Goal: Transaction & Acquisition: Purchase product/service

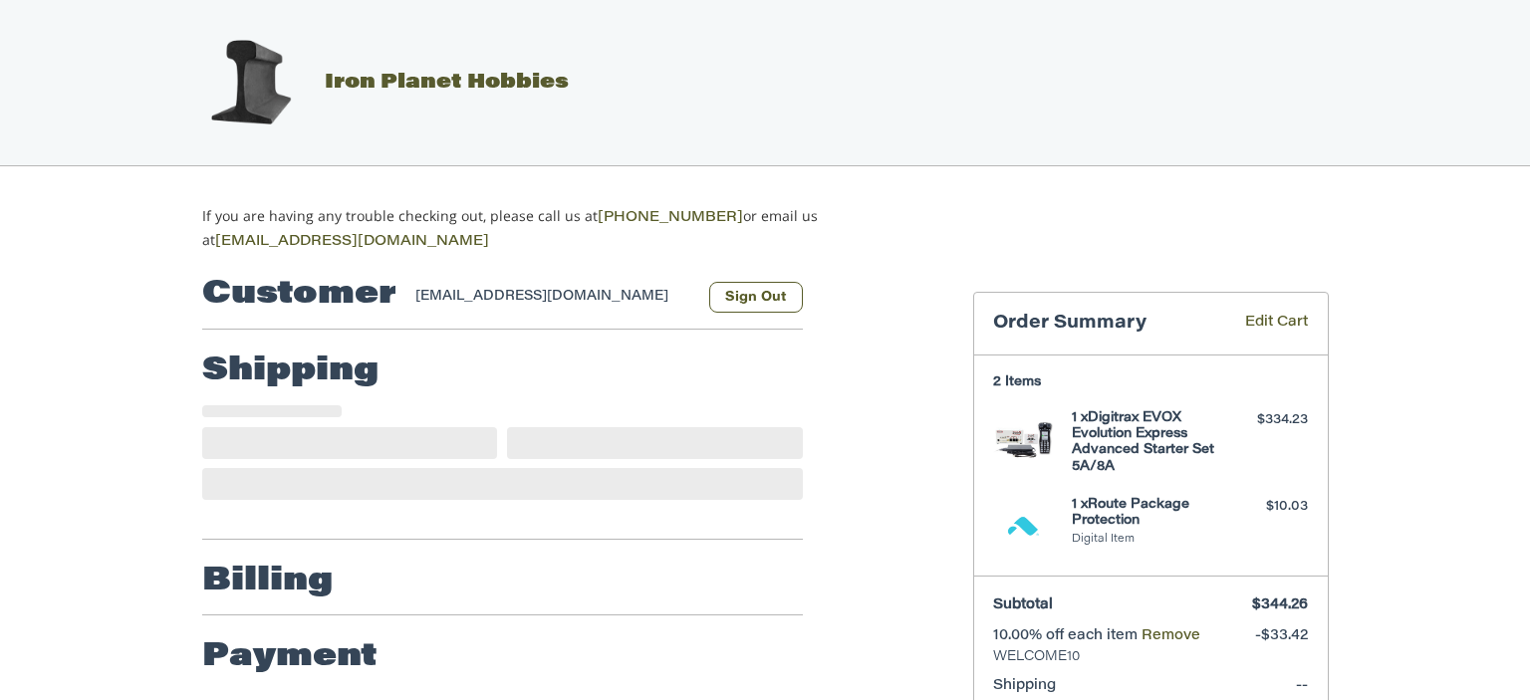
select select "**"
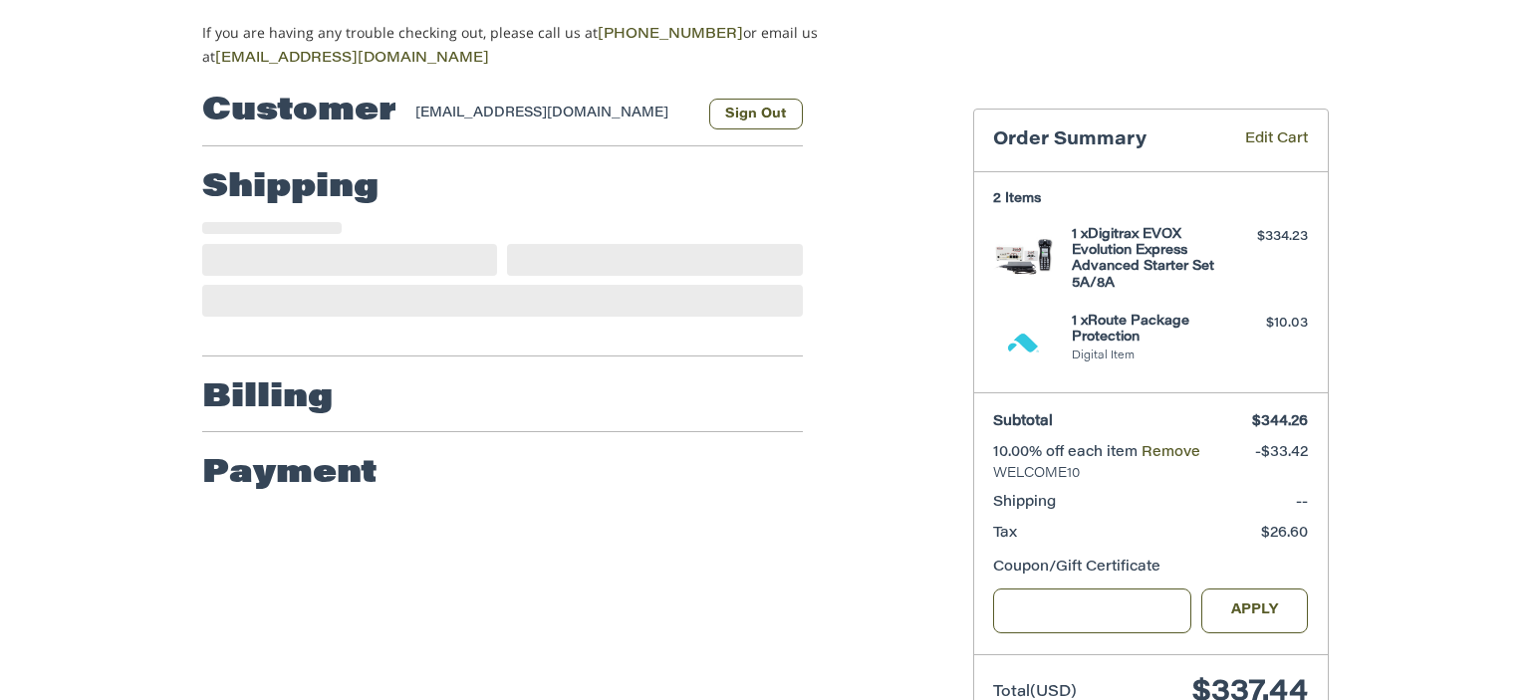
scroll to position [184, 0]
select select "**"
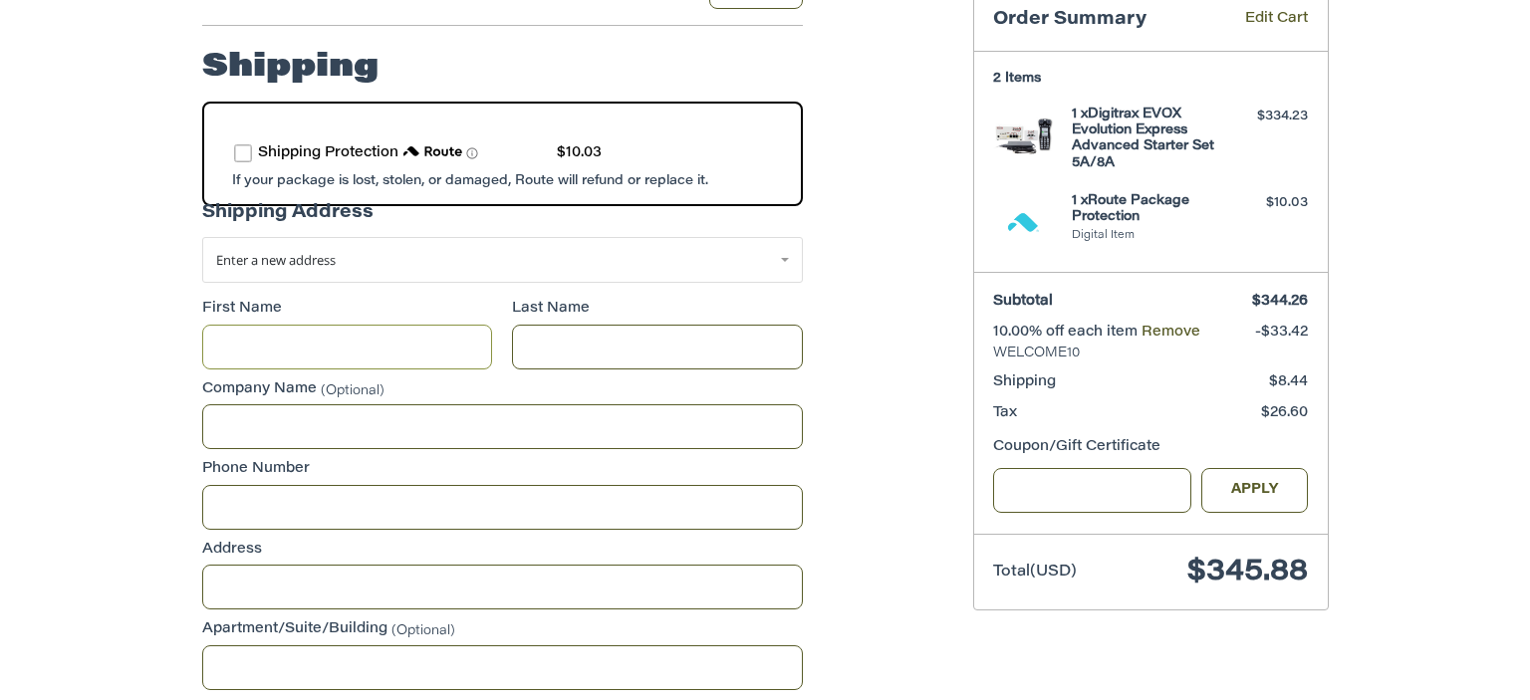
scroll to position [290, 0]
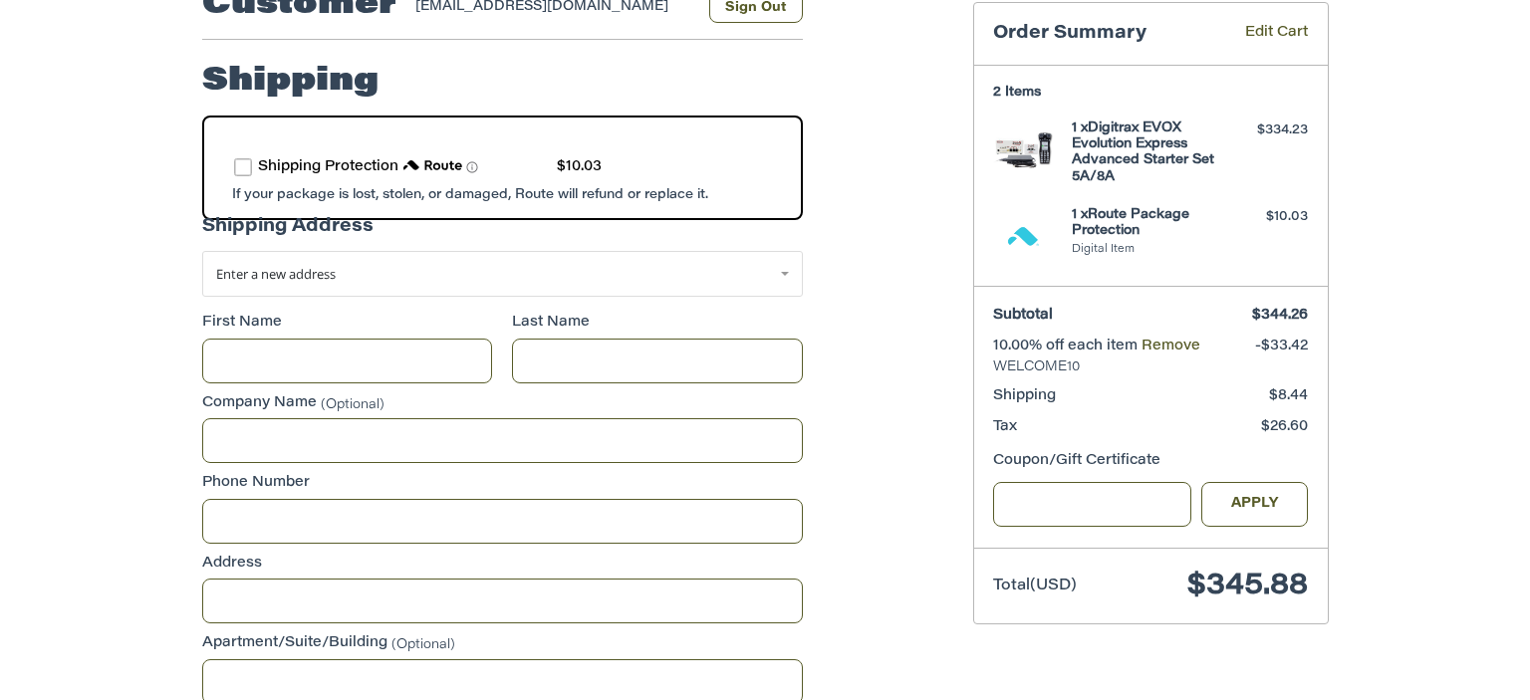
click at [239, 165] on label "route shipping protection selector element" at bounding box center [243, 167] width 18 height 18
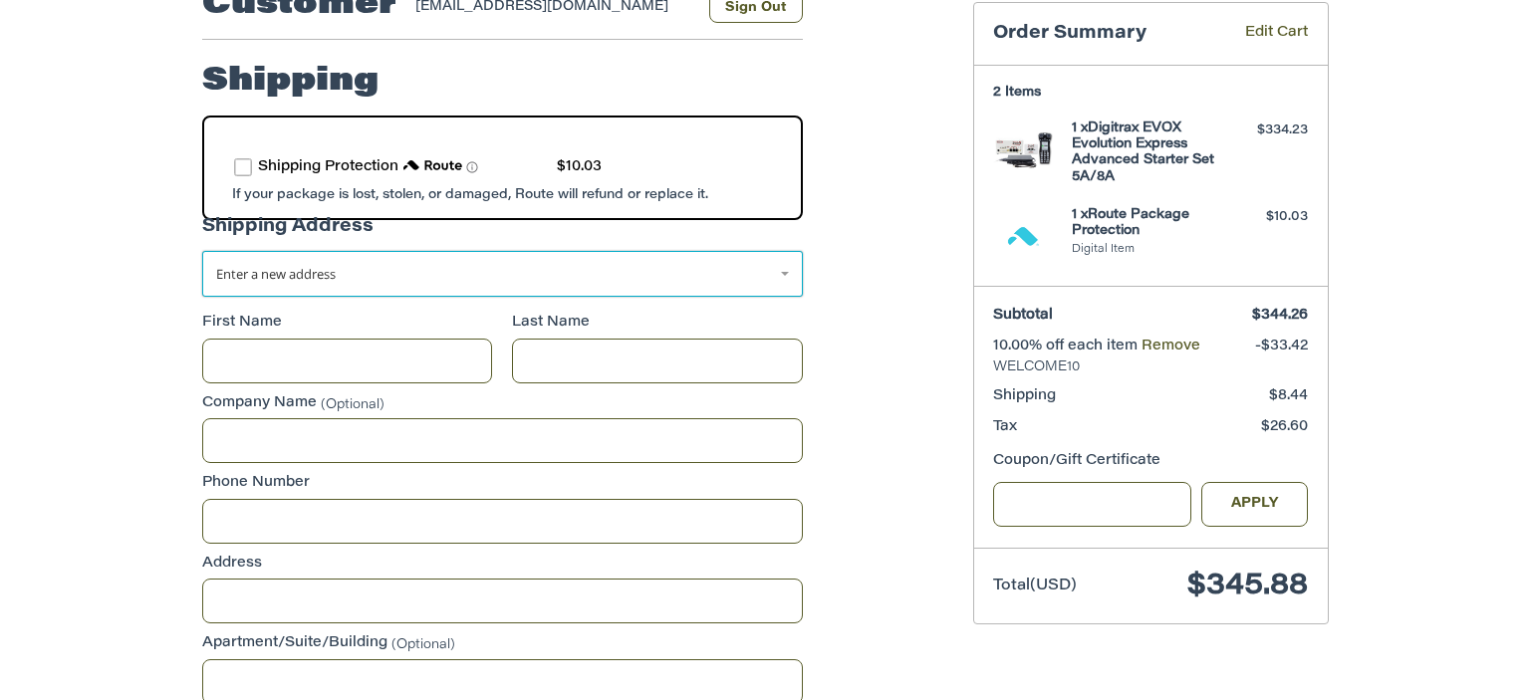
click at [675, 268] on link "Enter a new address" at bounding box center [502, 274] width 601 height 46
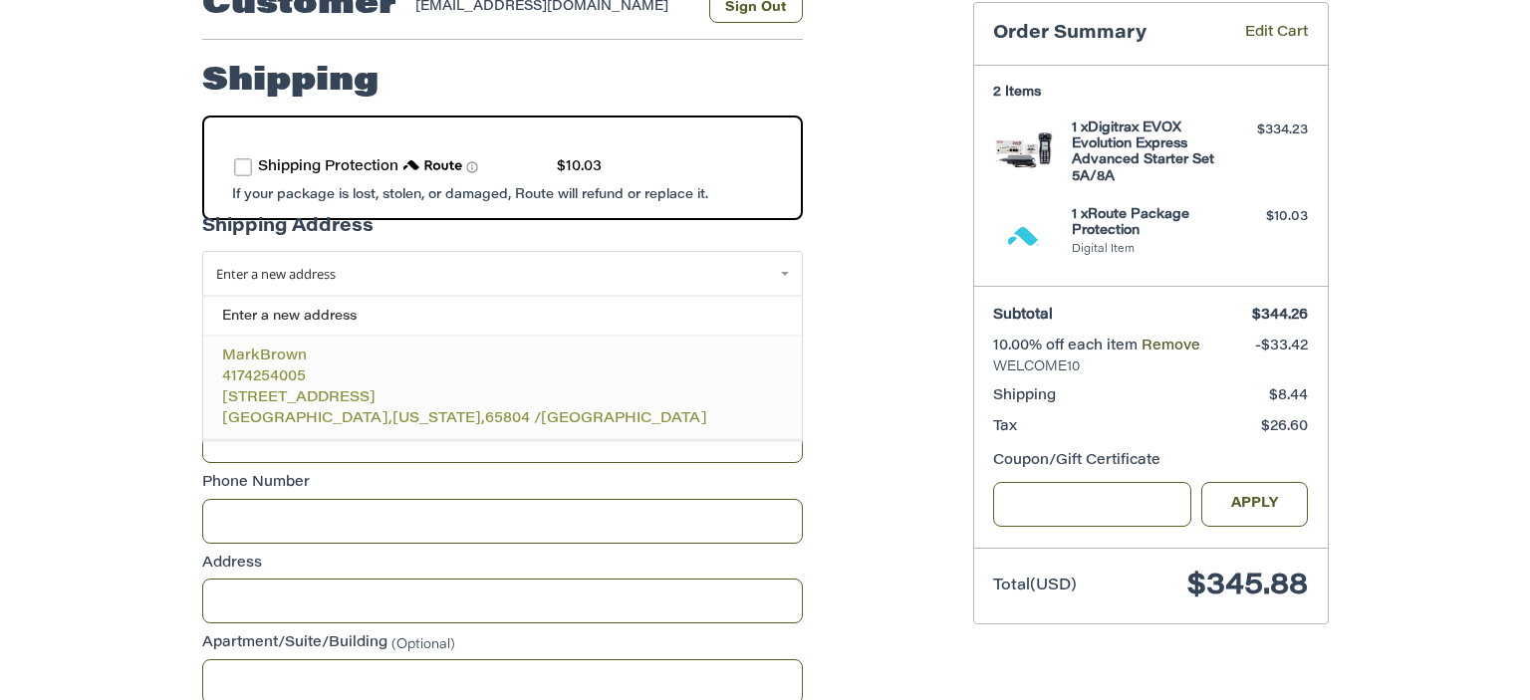
click at [380, 378] on body "Checkout Iron Planet Hobbies If you are having any trouble checking out, please…" at bounding box center [765, 637] width 1530 height 1854
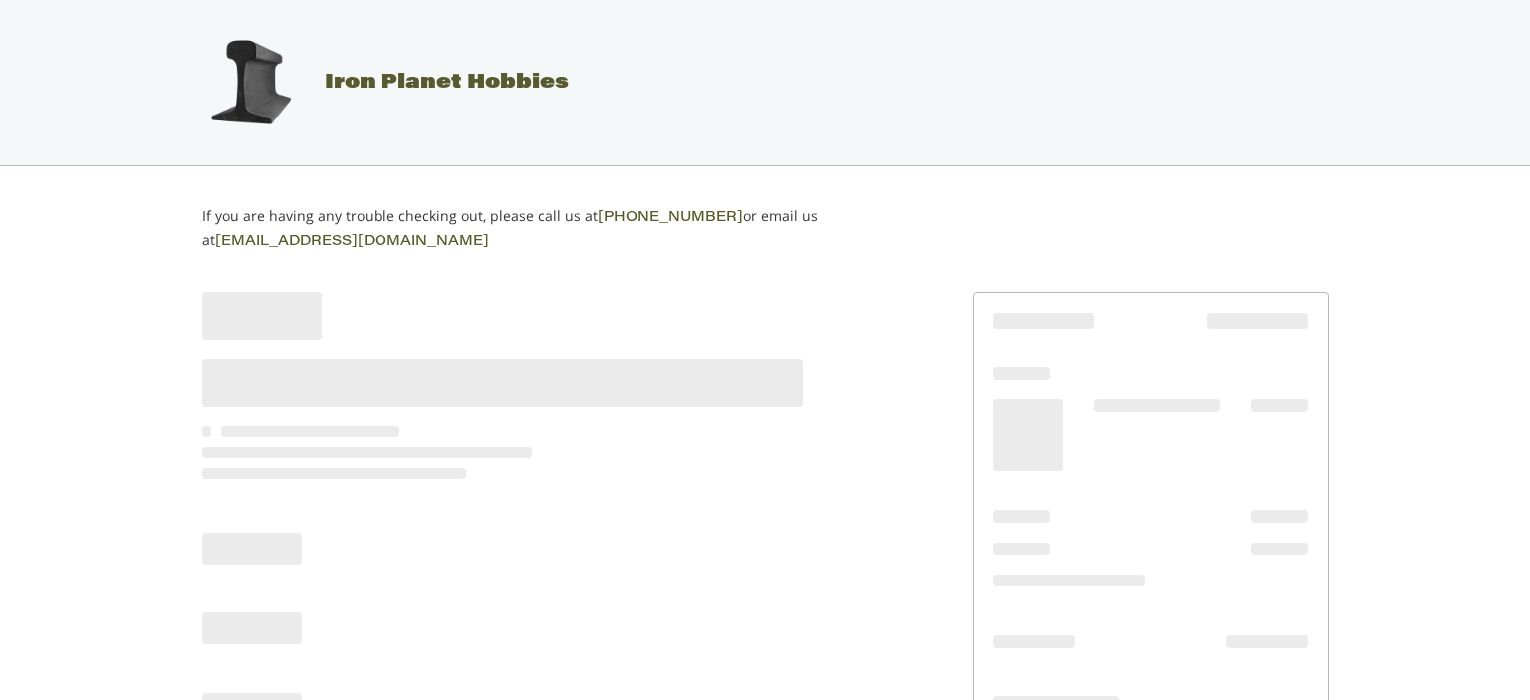
scroll to position [101, 0]
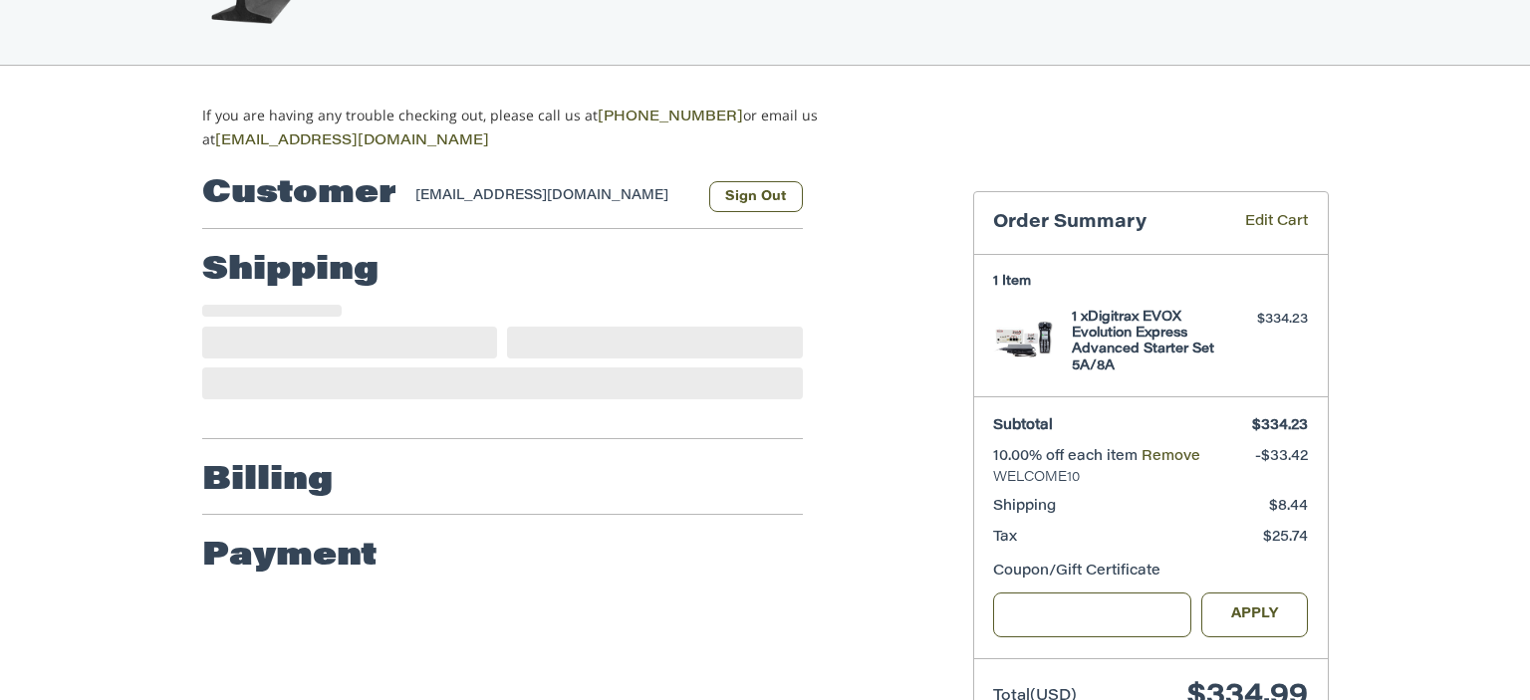
select select "**"
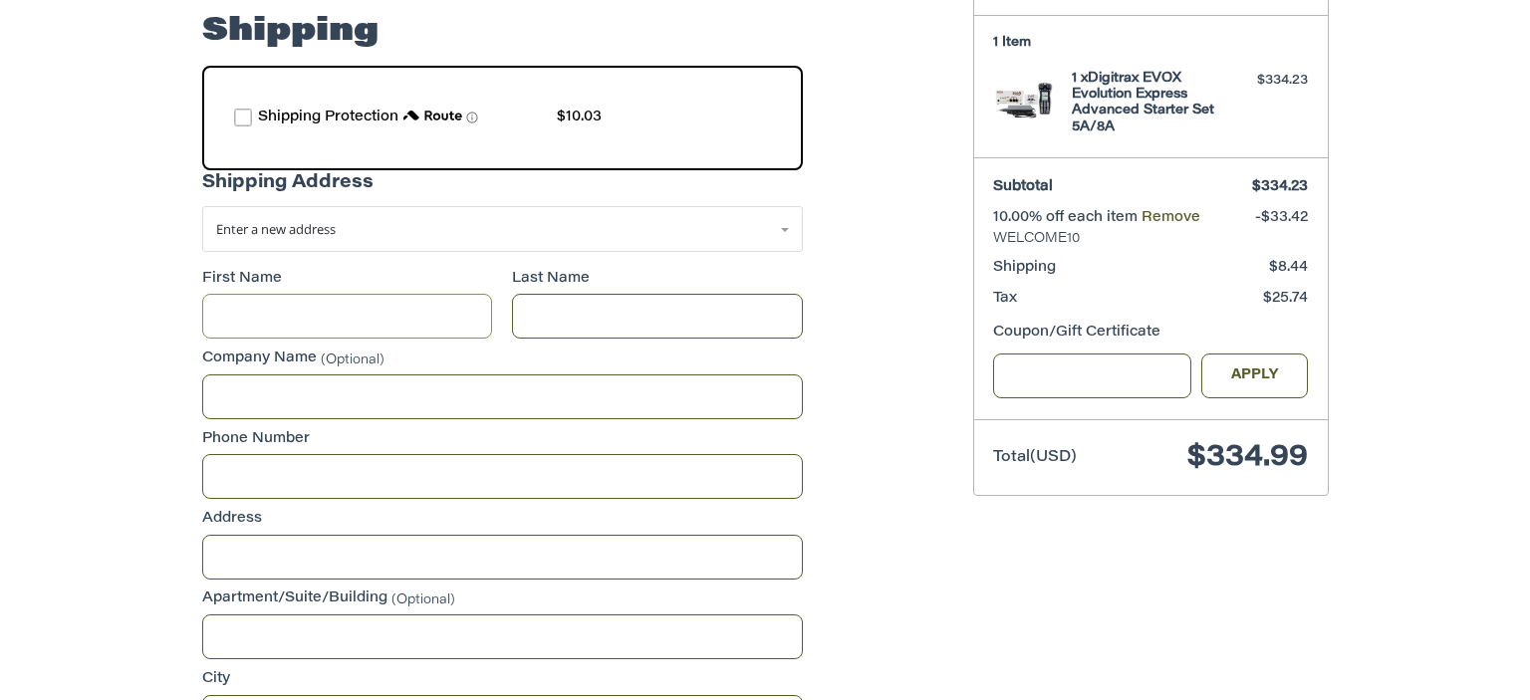
scroll to position [500, 0]
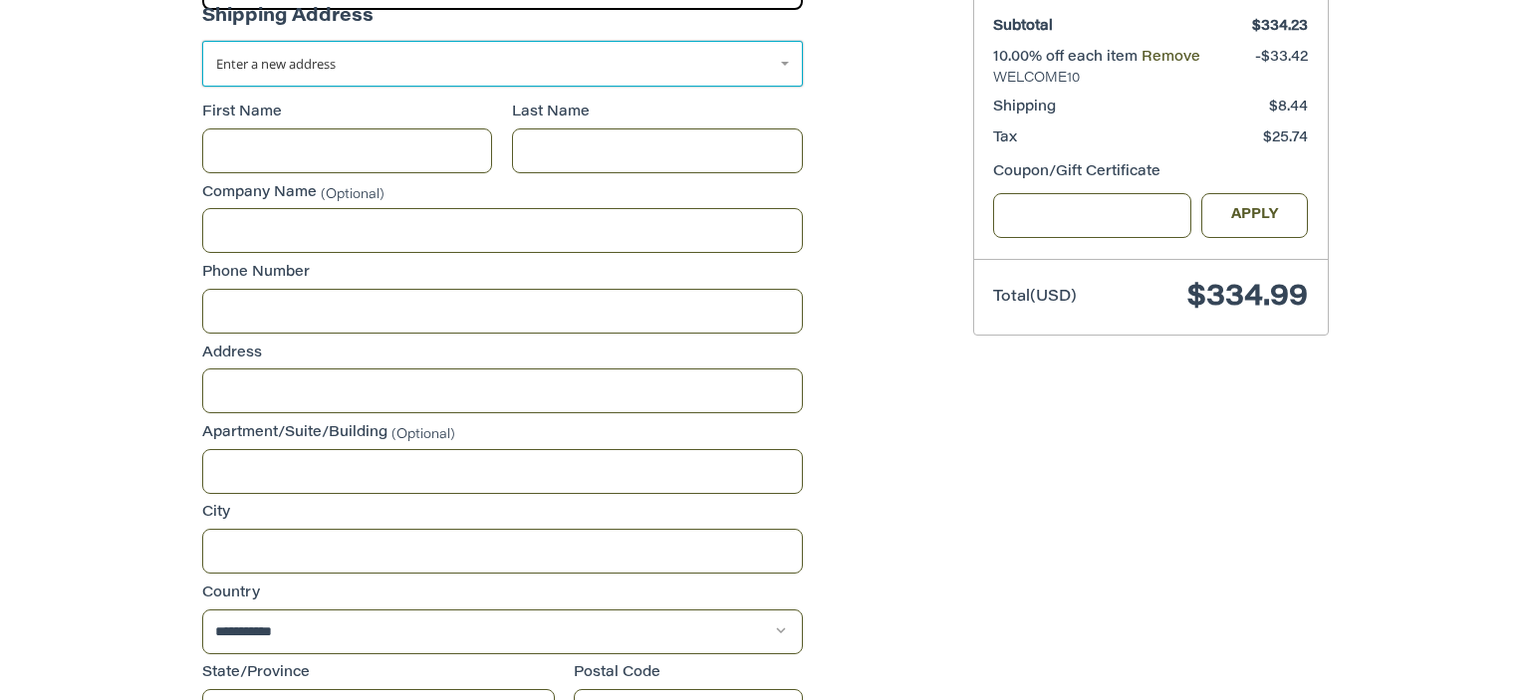
click at [536, 74] on link "Enter a new address" at bounding box center [502, 64] width 601 height 46
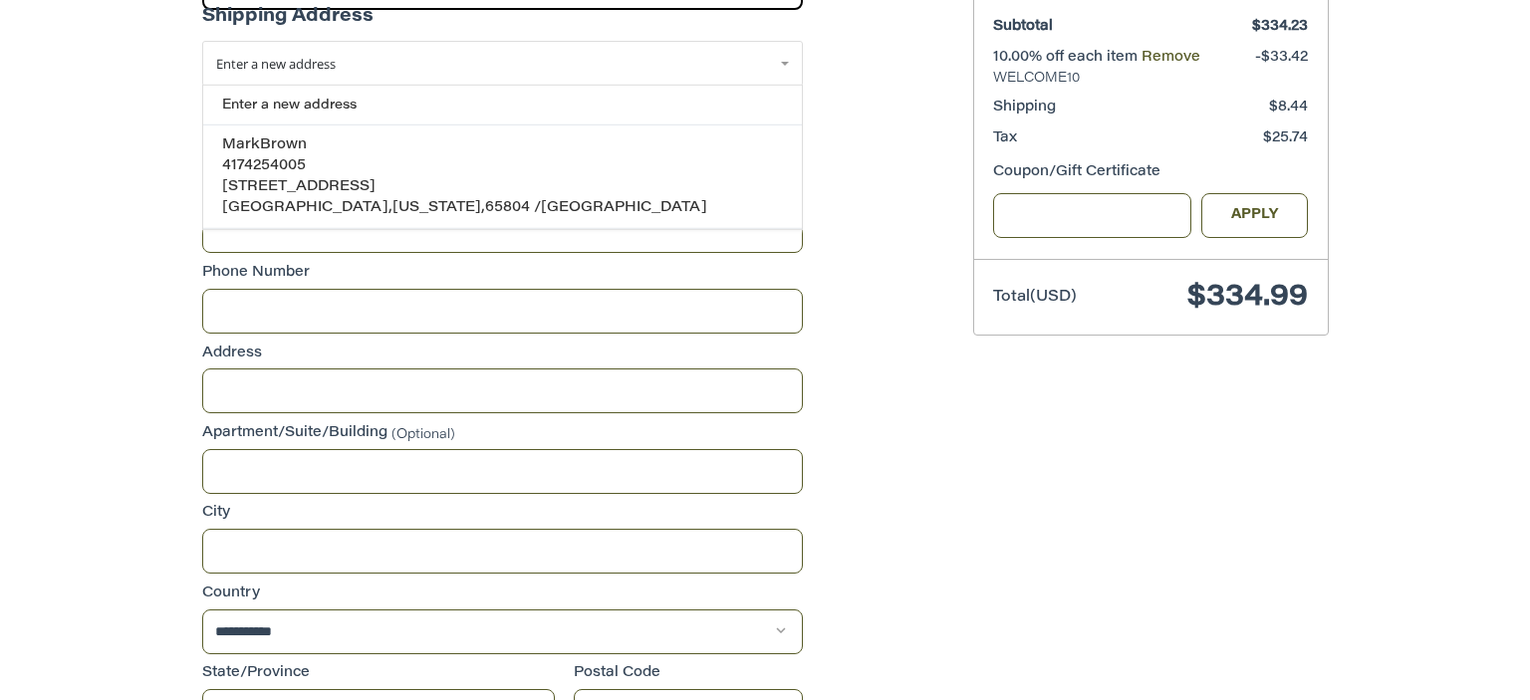
click at [863, 361] on ol "Customer m2200b@gmail.com Sign Out Shipping Shipping Protection $10.03 POWERED …" at bounding box center [541, 544] width 678 height 1583
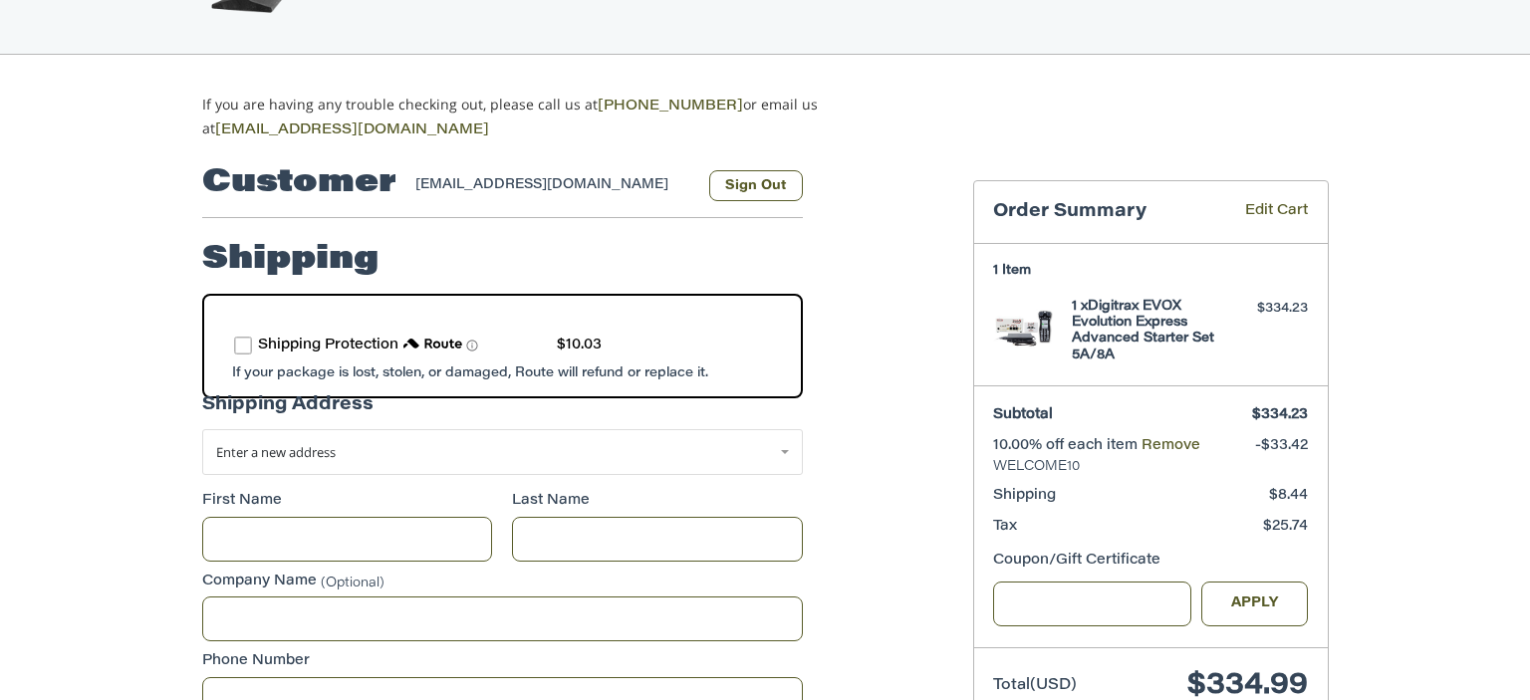
scroll to position [105, 0]
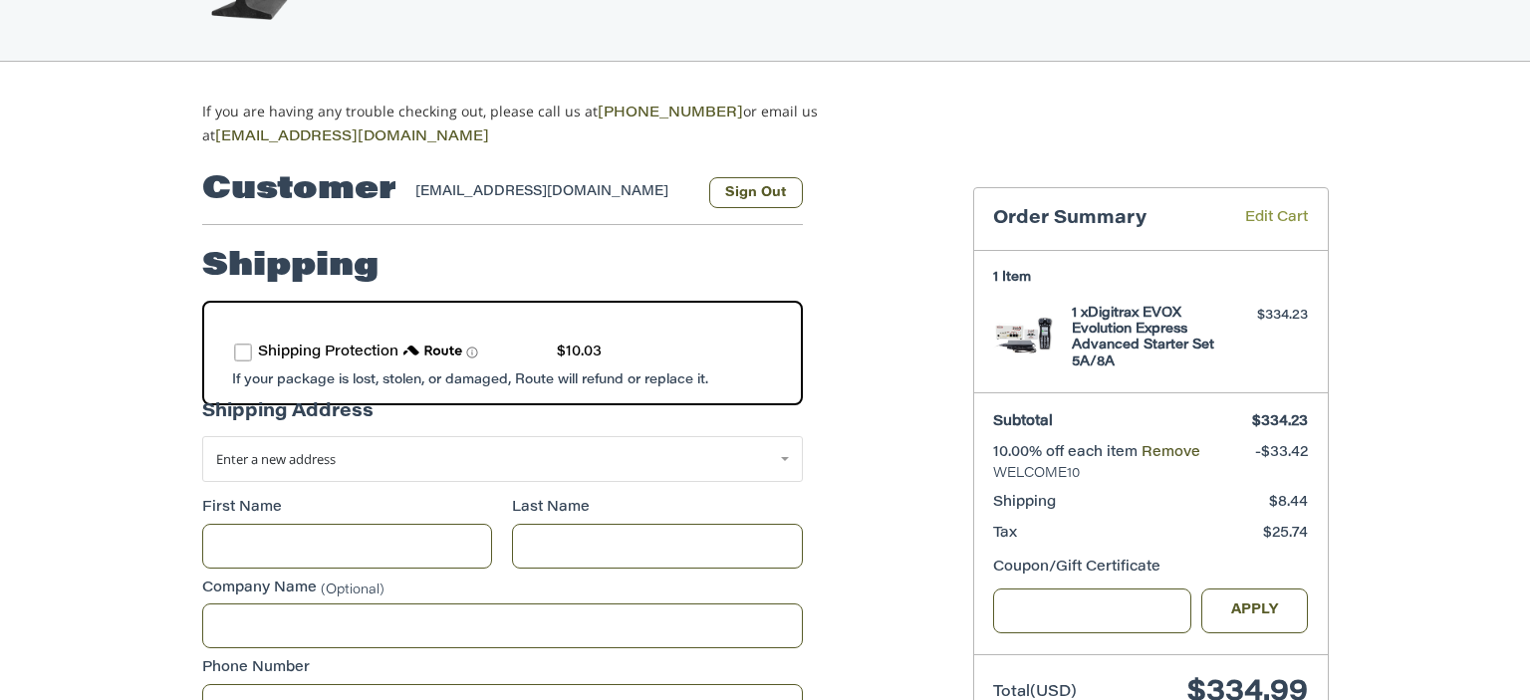
click at [1287, 209] on link "Edit Cart" at bounding box center [1262, 219] width 92 height 23
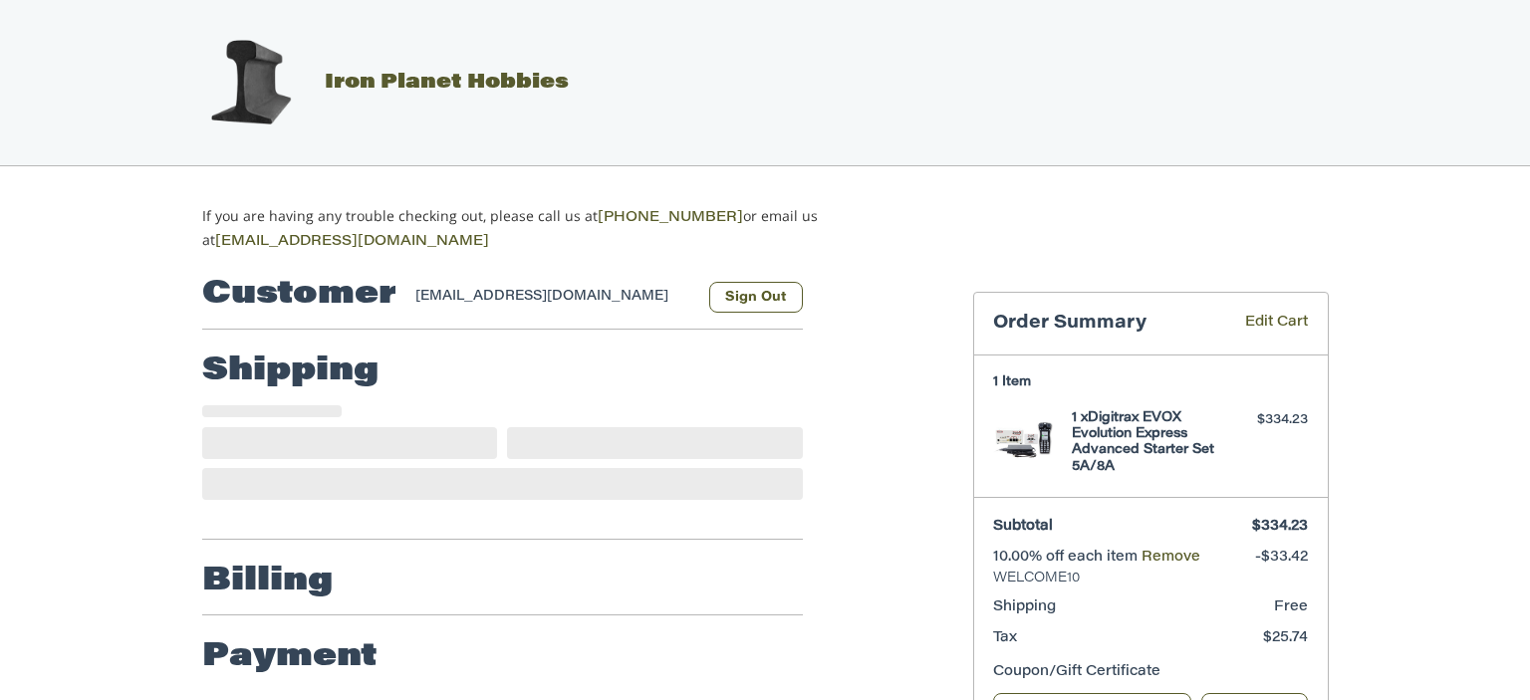
select select "**"
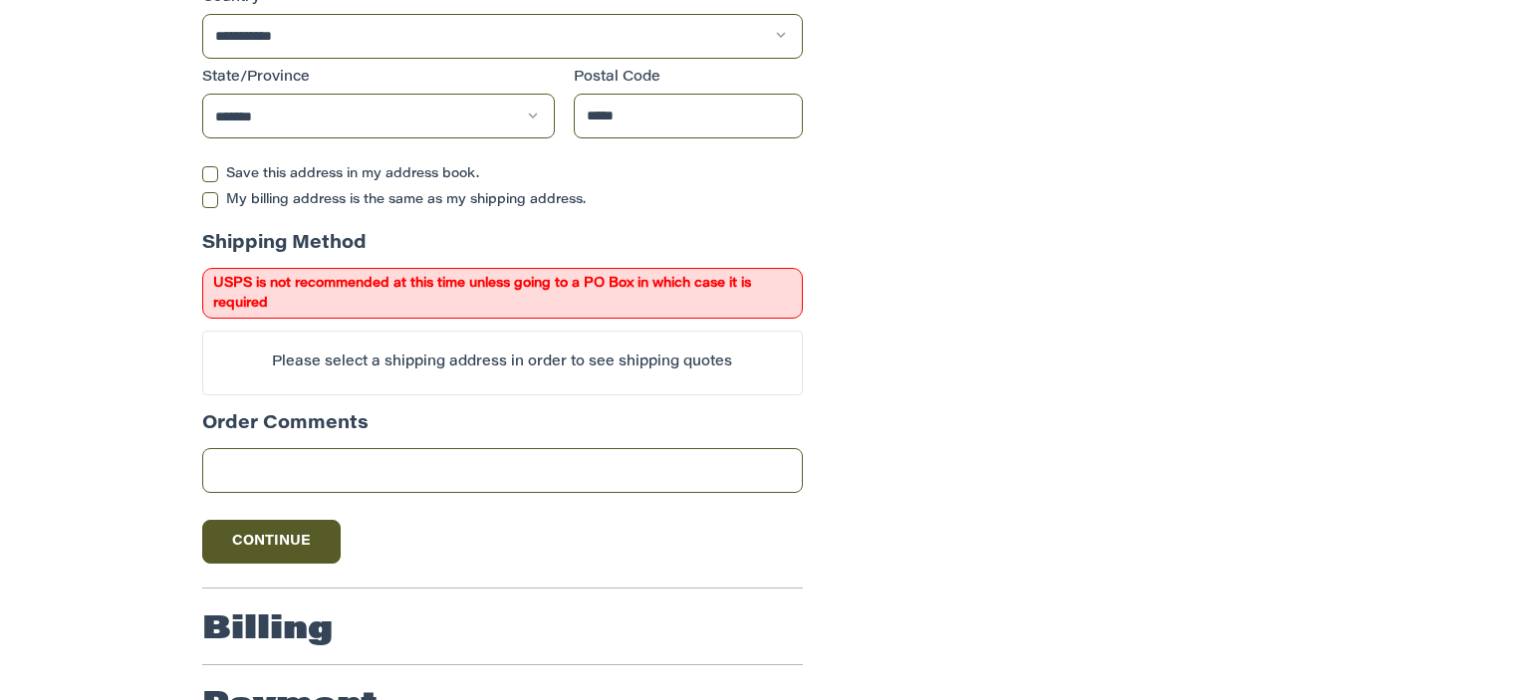
scroll to position [1131, 0]
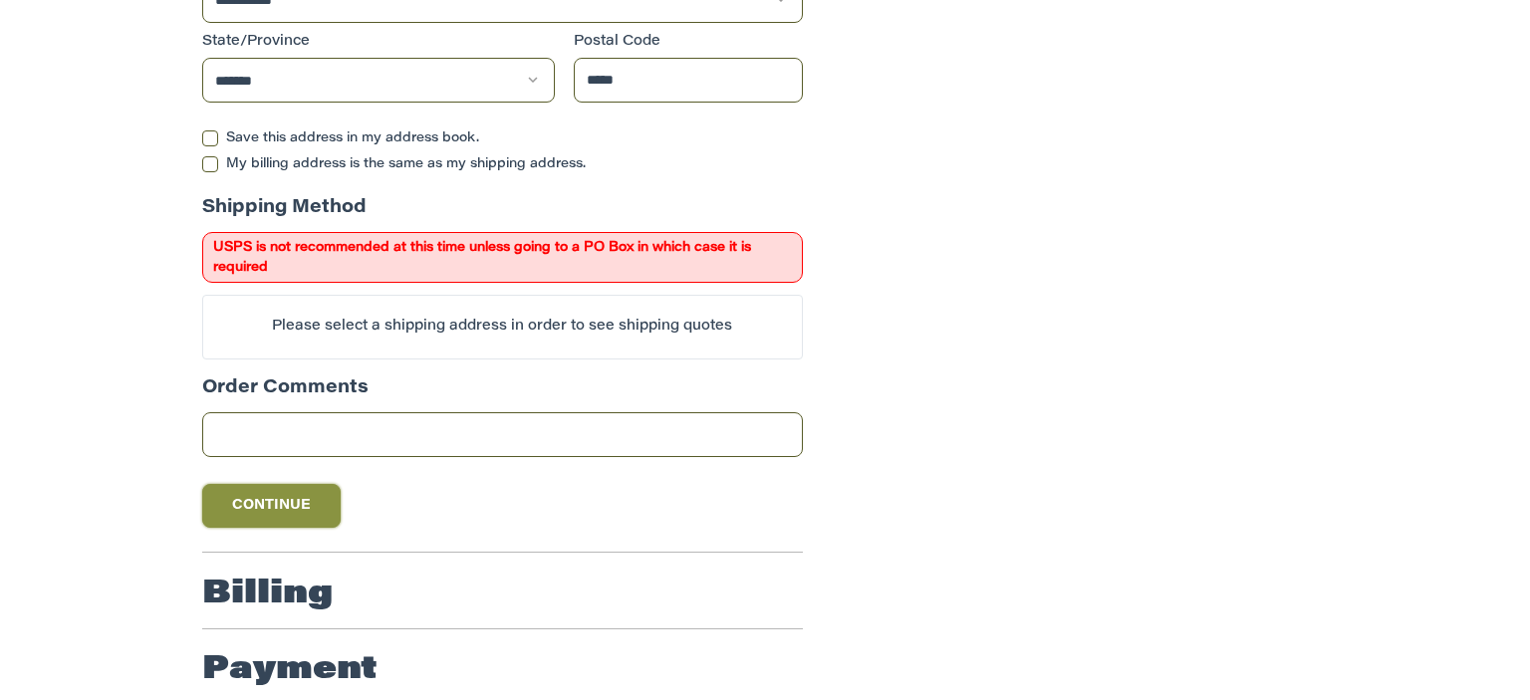
click at [313, 515] on button "Continue" at bounding box center [271, 506] width 139 height 44
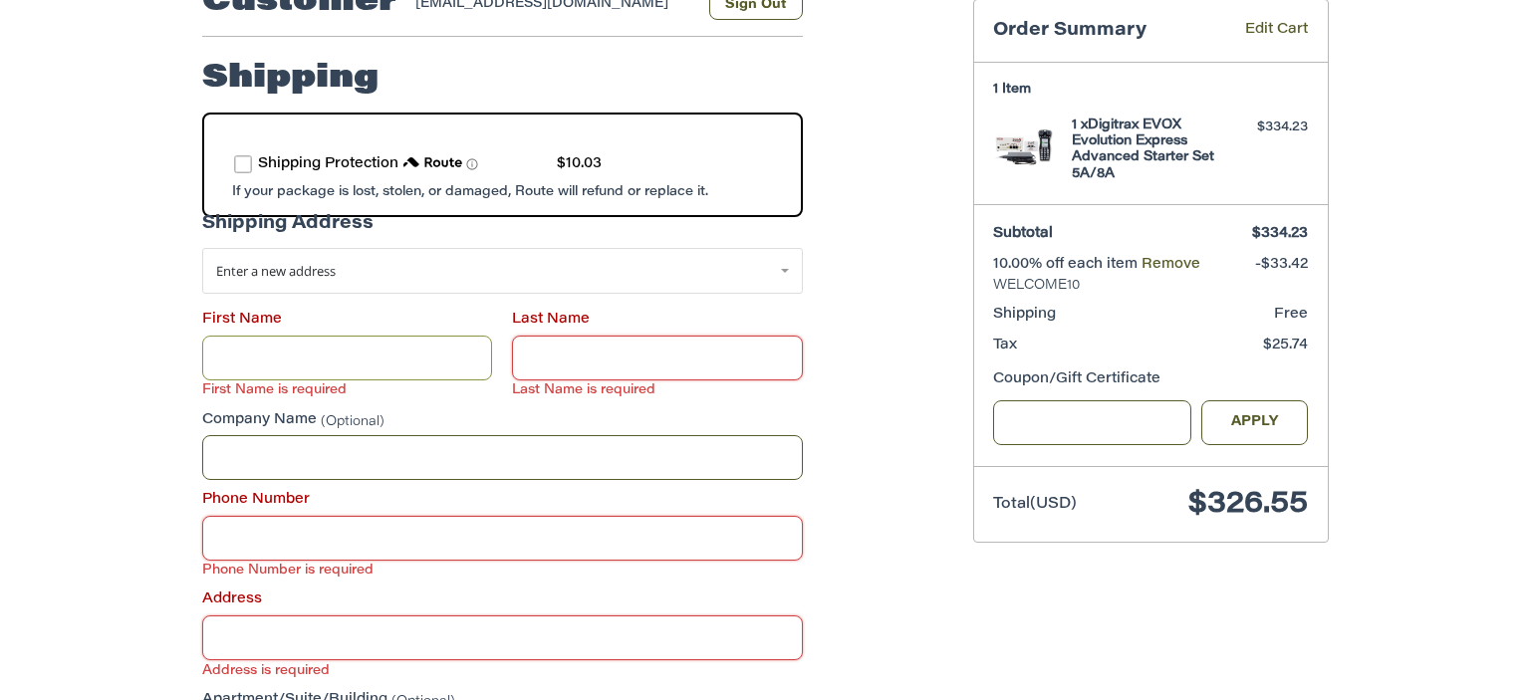
scroll to position [291, 0]
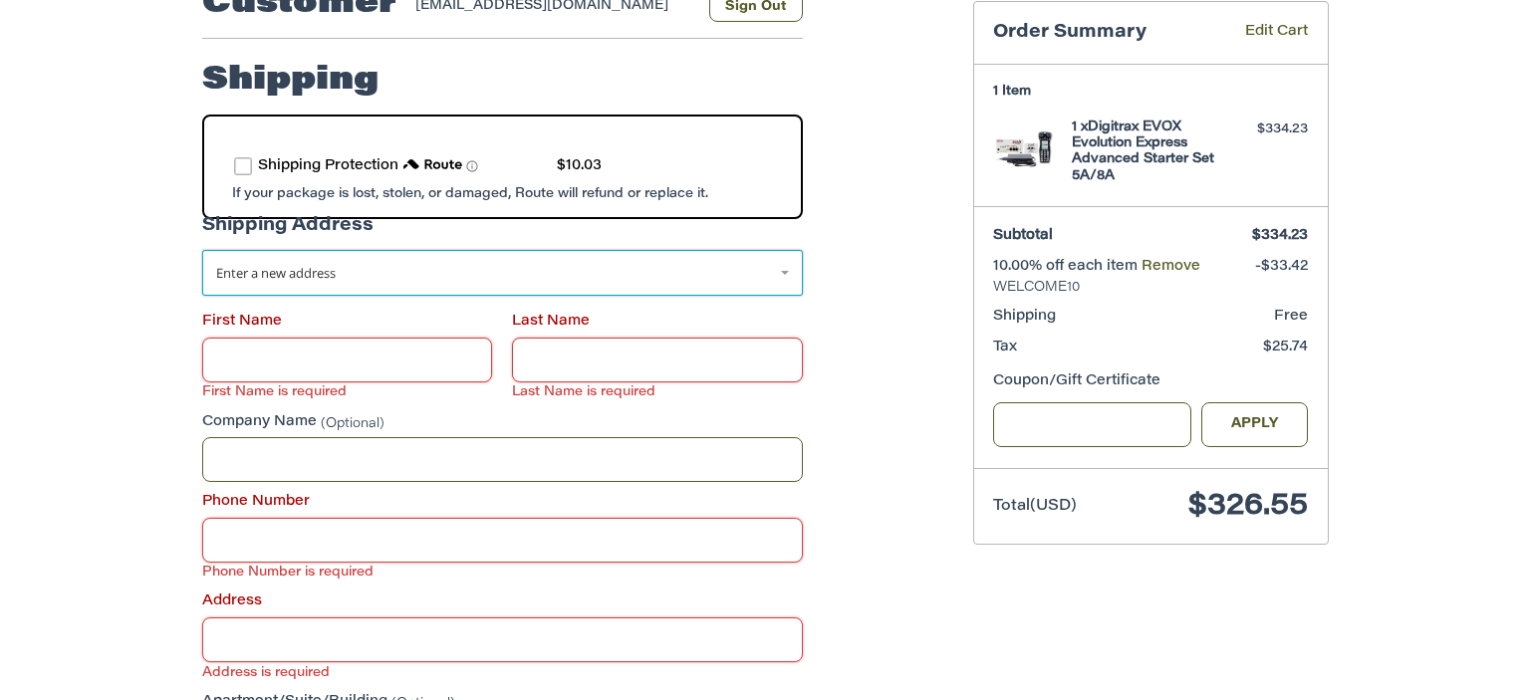
click at [507, 264] on link "Enter a new address" at bounding box center [502, 273] width 601 height 46
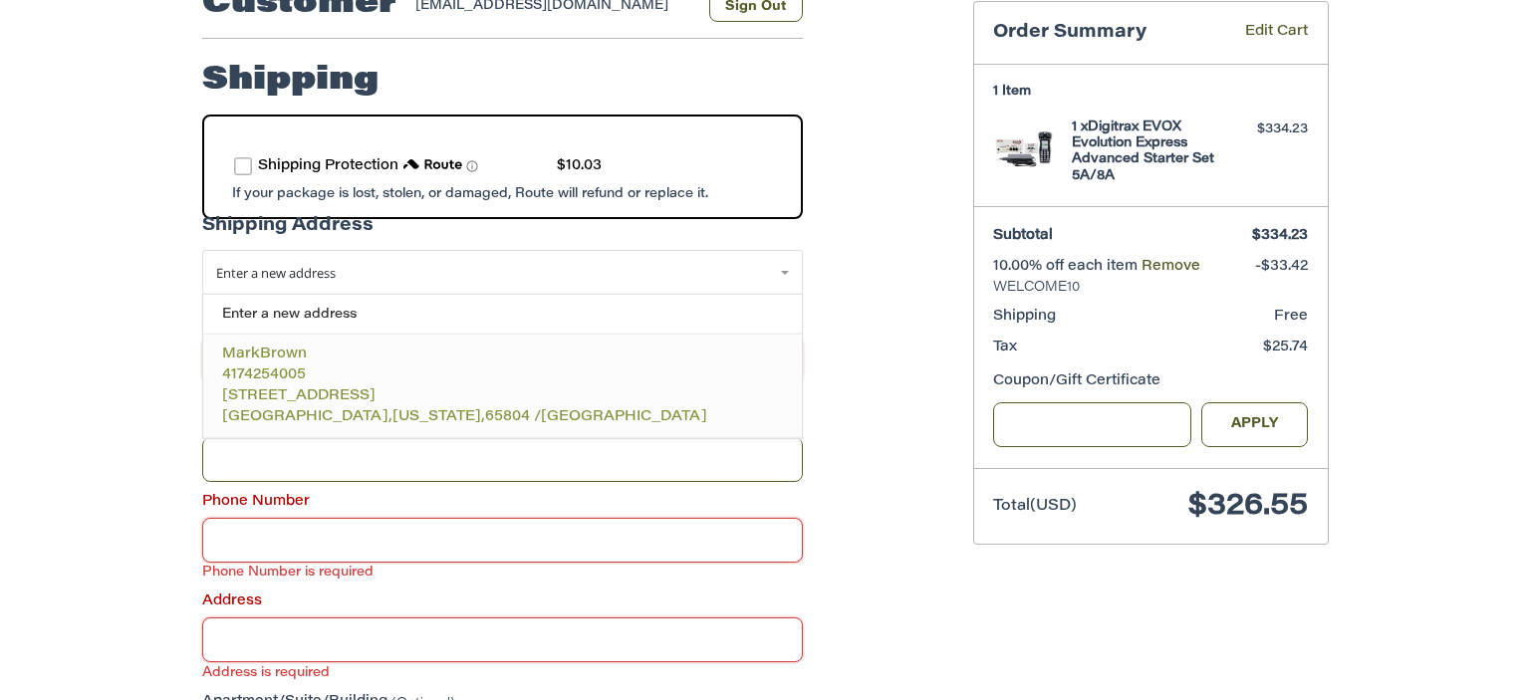
click at [406, 365] on p "4174254005" at bounding box center [502, 375] width 560 height 21
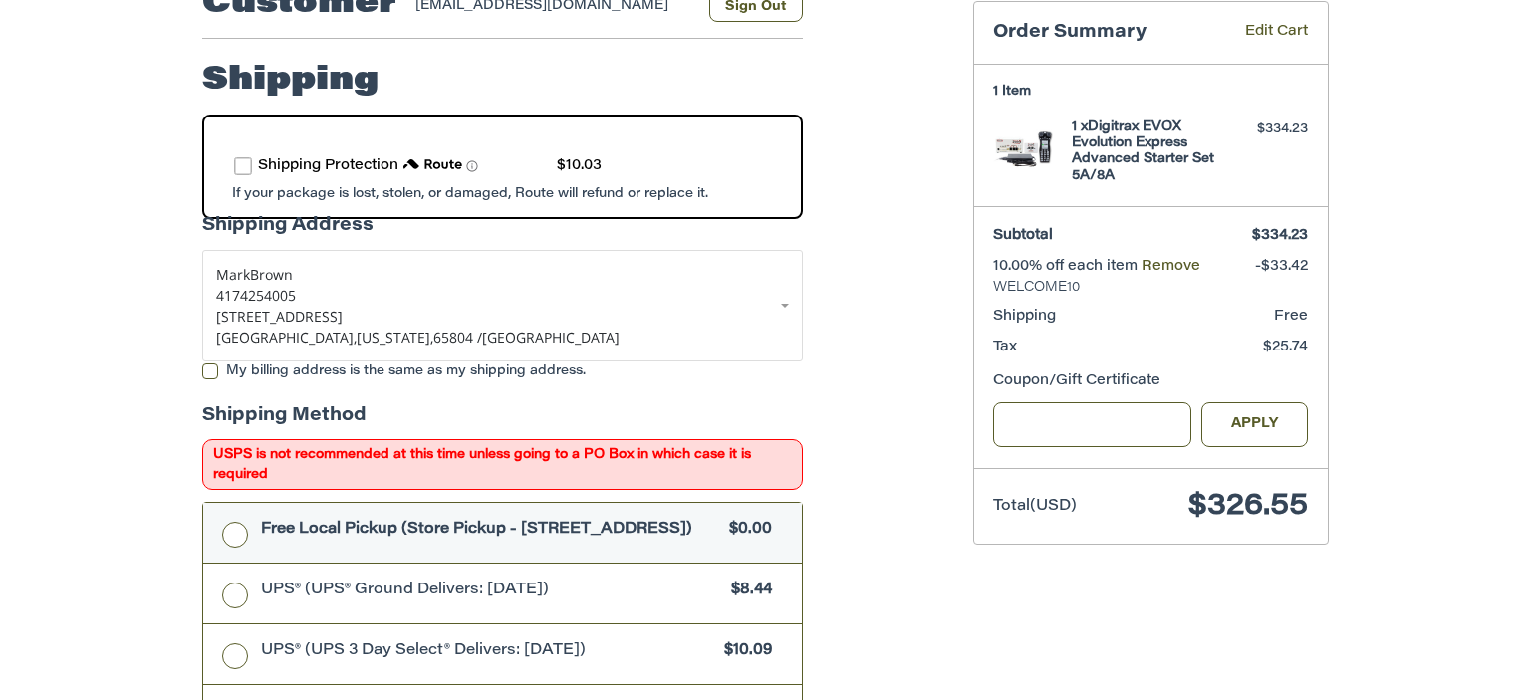
click at [231, 527] on label "Free Local Pickup (Store Pickup - 106 E. Center St., Rogersville MO 65742) $0.00" at bounding box center [502, 533] width 599 height 60
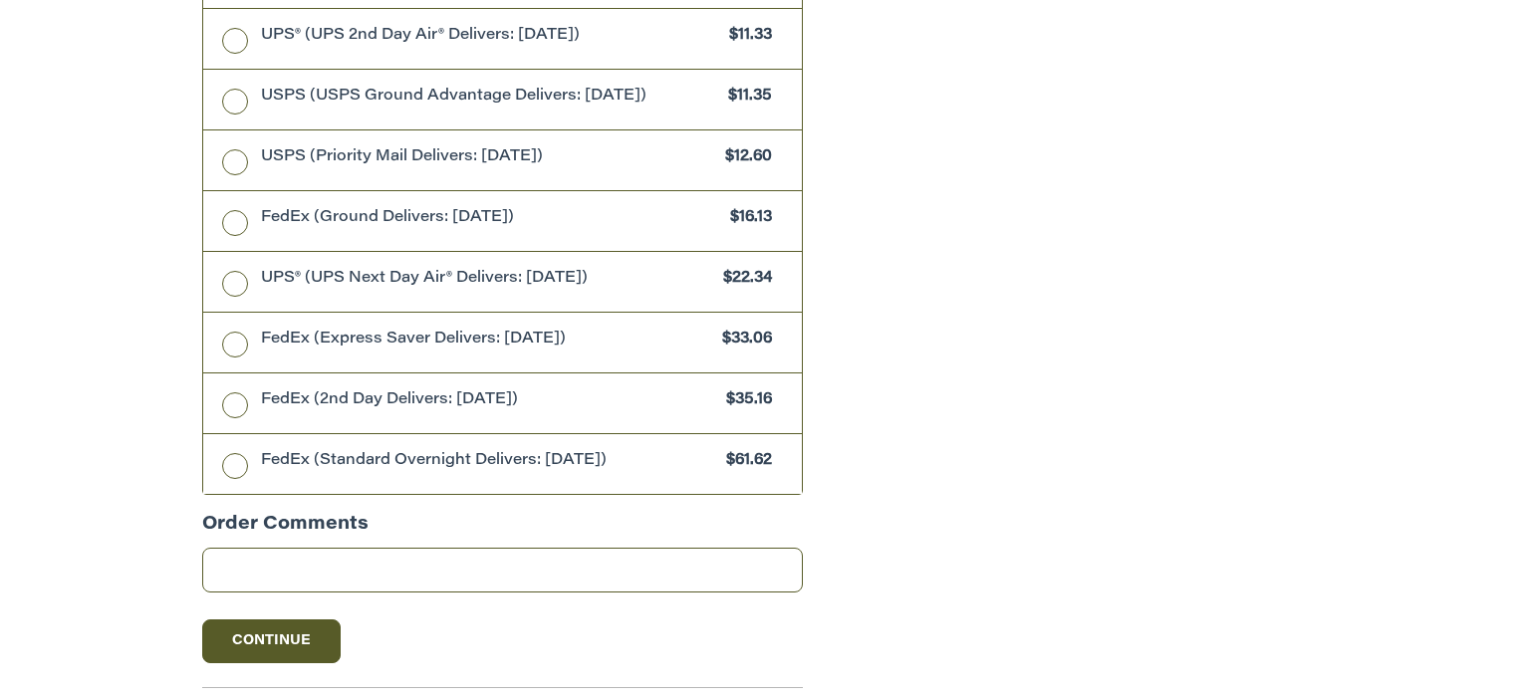
scroll to position [1027, 0]
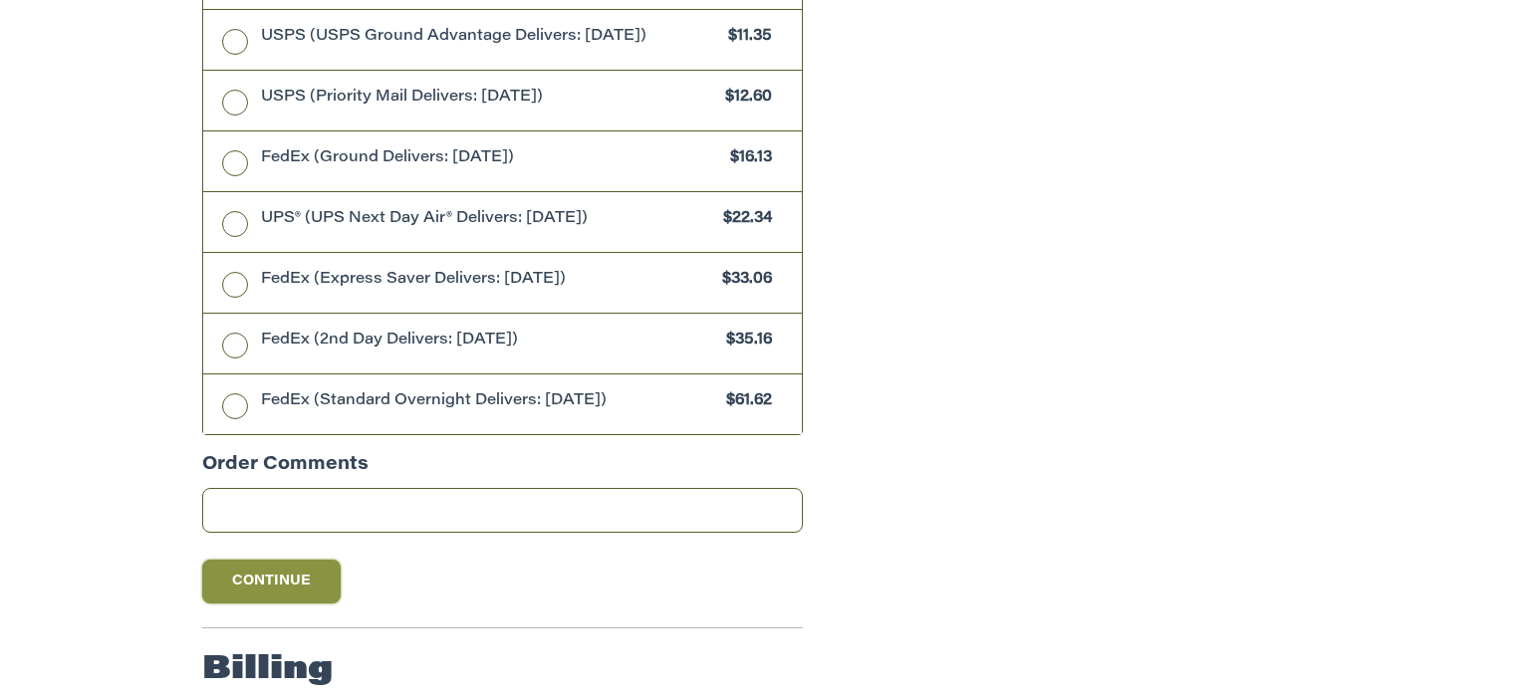
click at [309, 592] on button "Continue" at bounding box center [271, 582] width 139 height 44
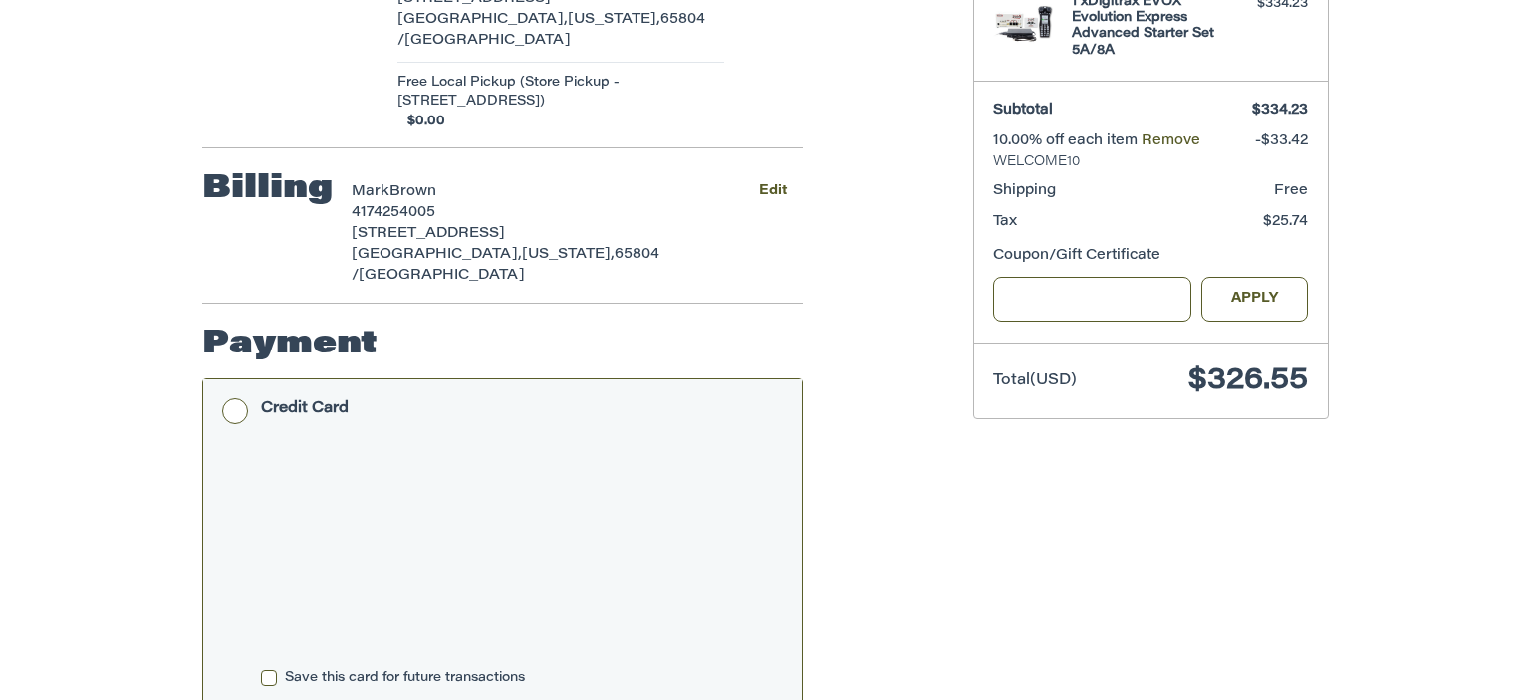
scroll to position [190, 0]
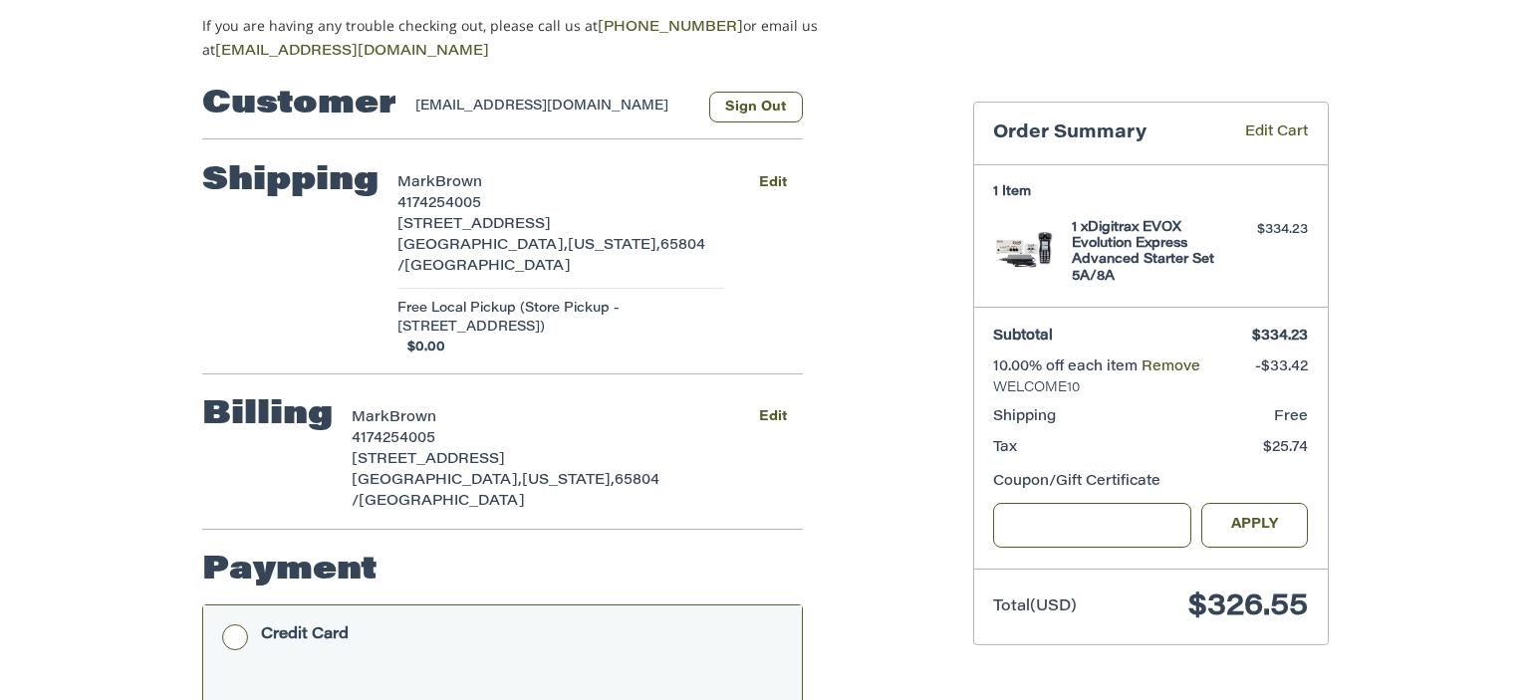
click at [846, 512] on ol "Customer m2200b@gmail.com Sign Out Shipping Mark Brown 4174254005 1354 E Lafaye…" at bounding box center [541, 689] width 678 height 1252
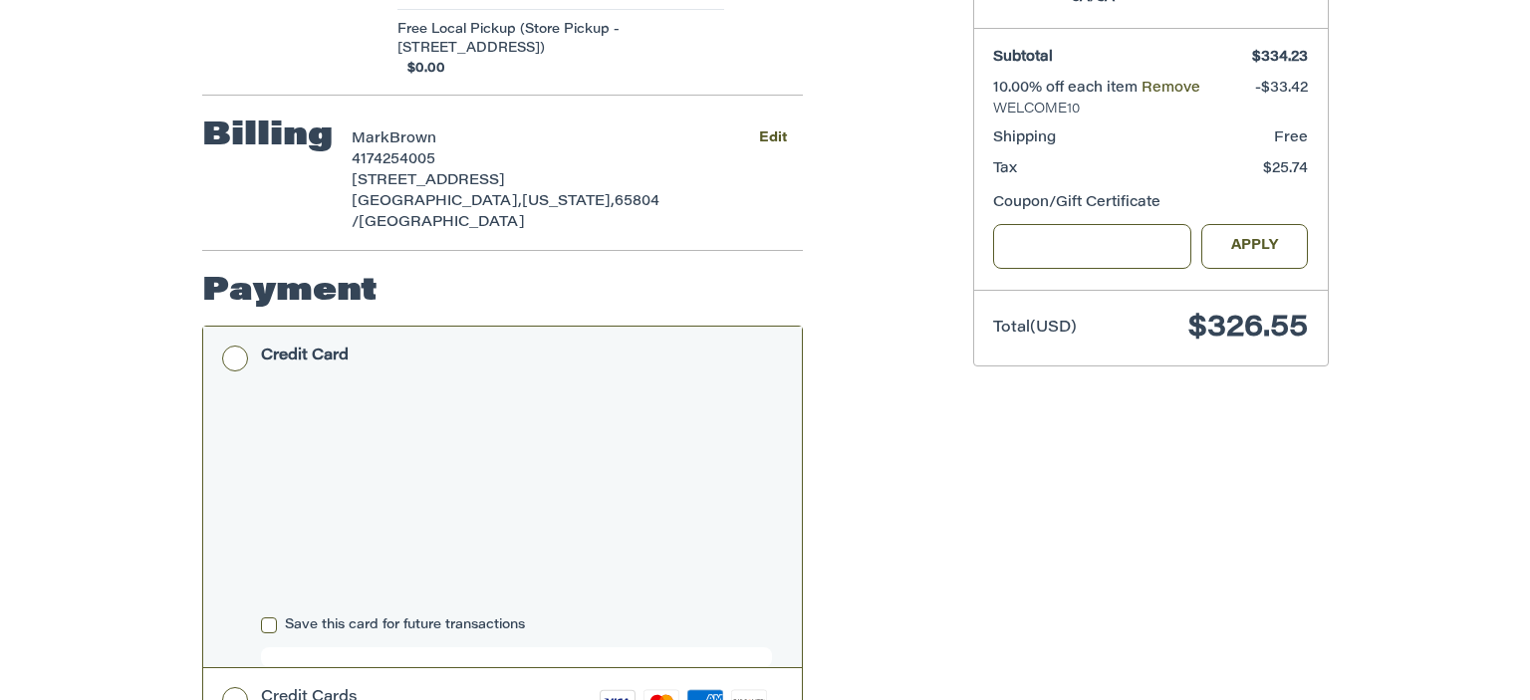
scroll to position [506, 0]
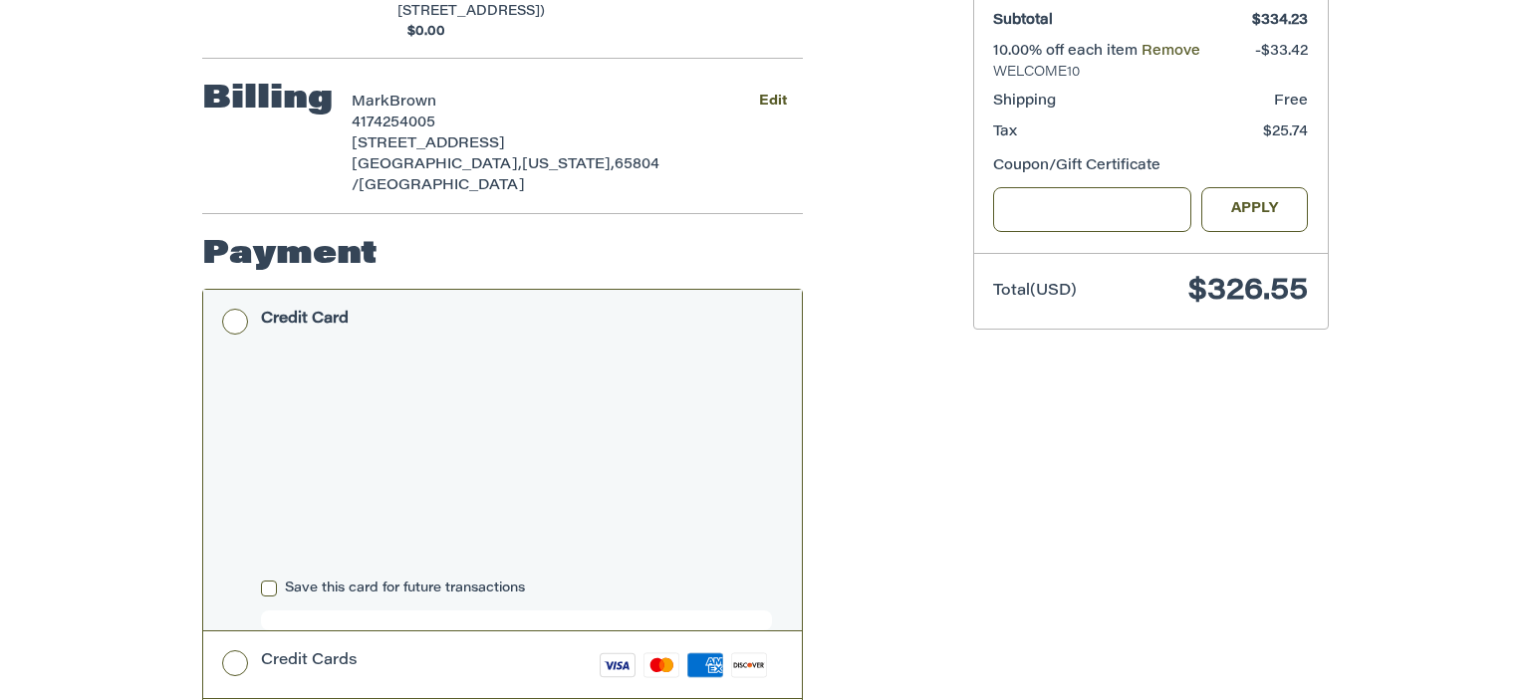
click at [162, 533] on div "Customer m2200b@gmail.com Sign Out Shipping Mark Brown 4174254005 1354 E Lafaye…" at bounding box center [765, 395] width 1530 height 1296
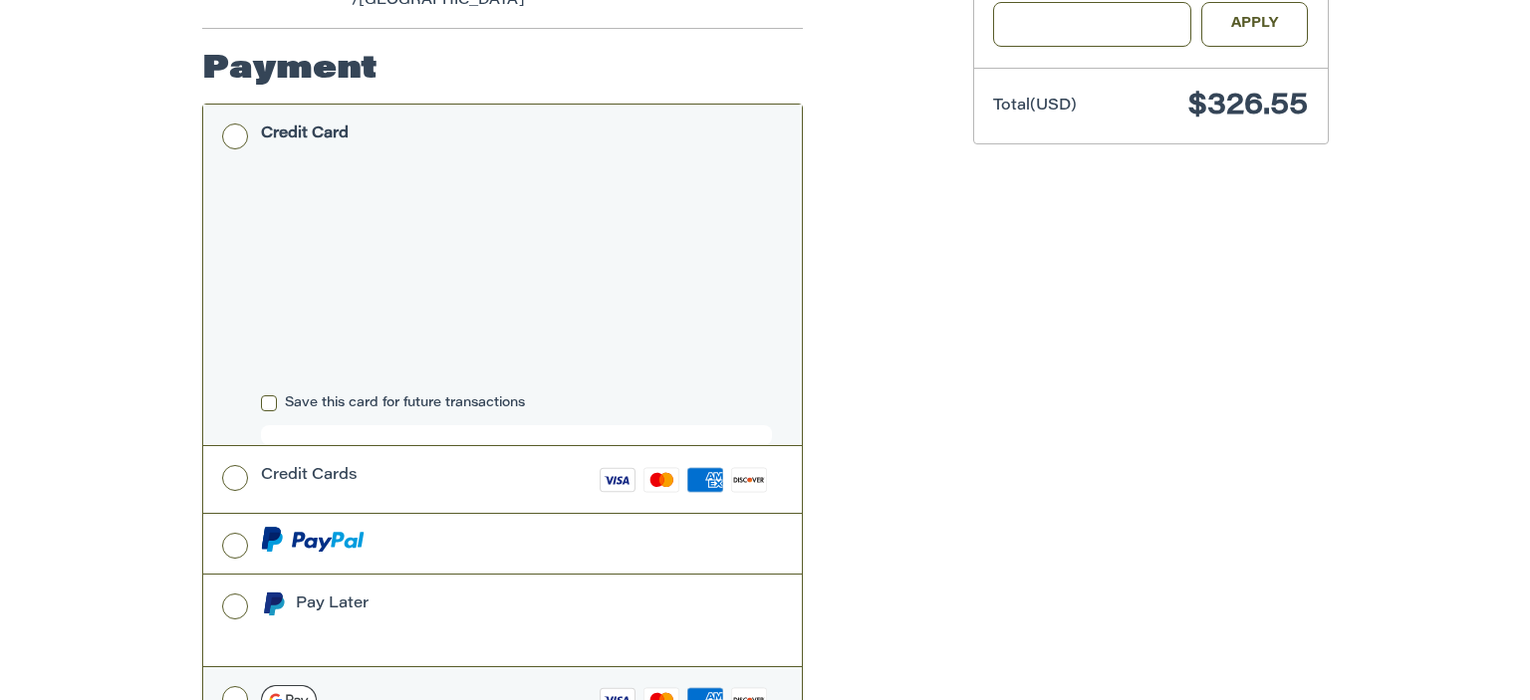
scroll to position [801, 0]
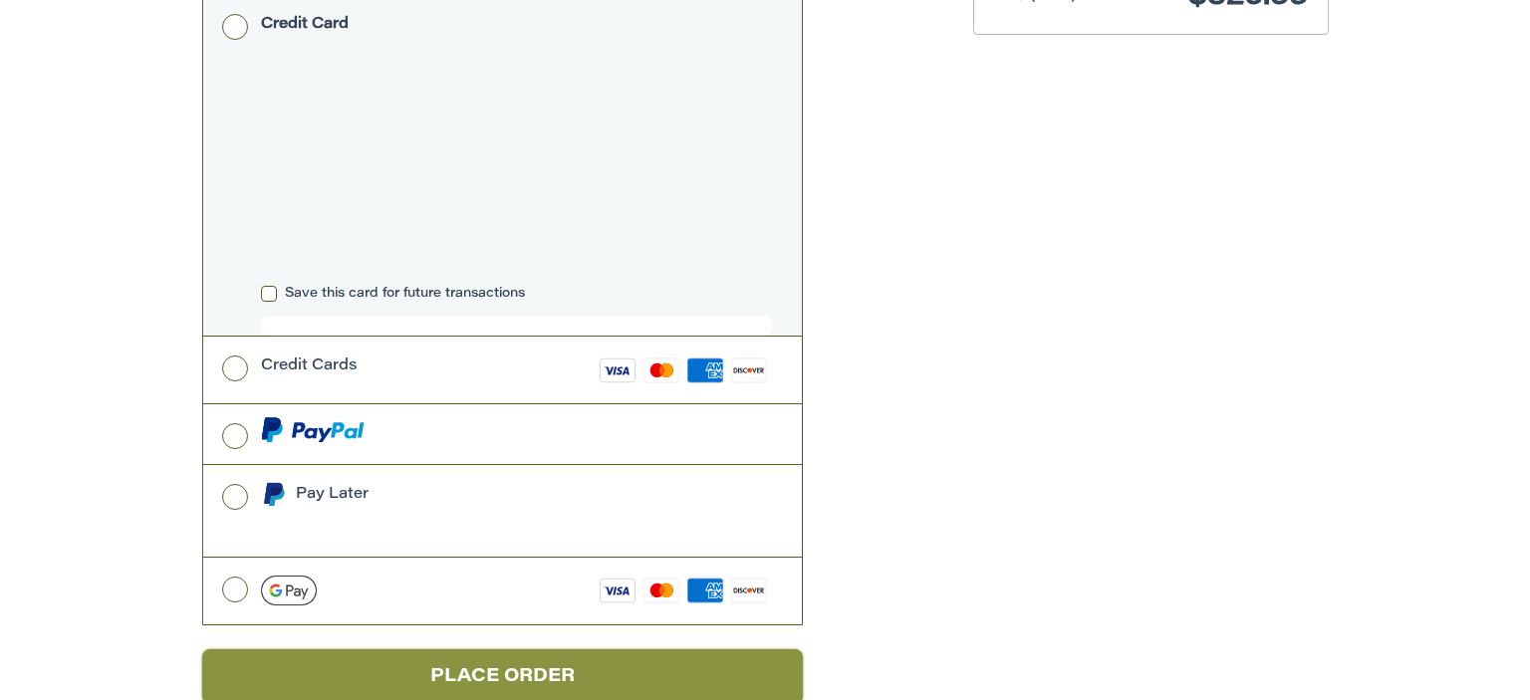
click at [564, 649] on button "Place Order" at bounding box center [502, 676] width 601 height 55
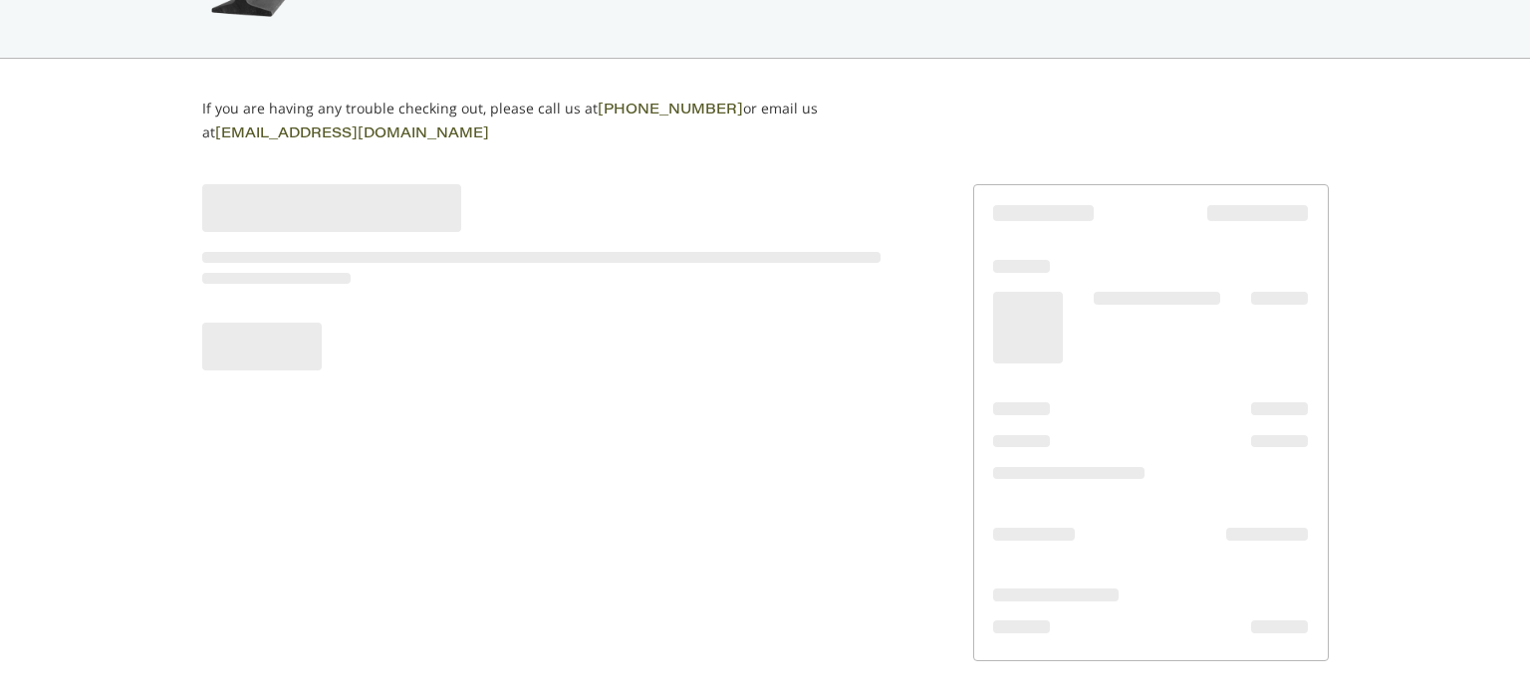
scroll to position [101, 0]
